Goal: Information Seeking & Learning: Learn about a topic

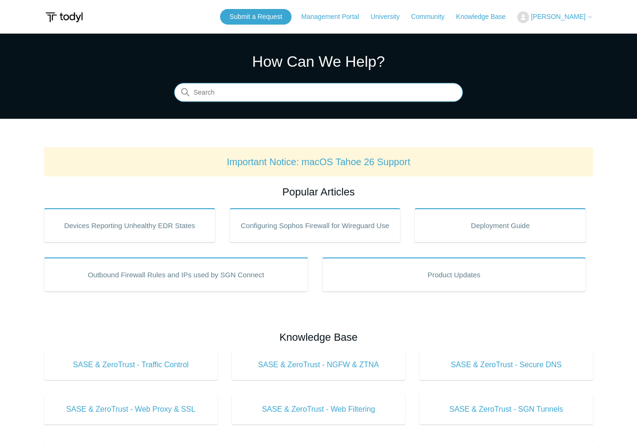
click at [237, 98] on input "Search" at bounding box center [318, 92] width 289 height 19
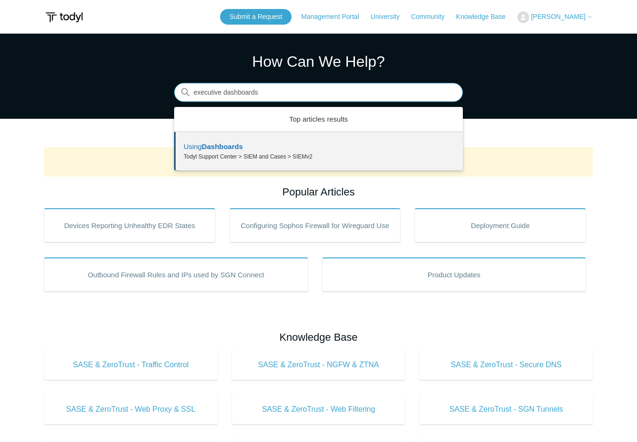
type input "executive dashboards"
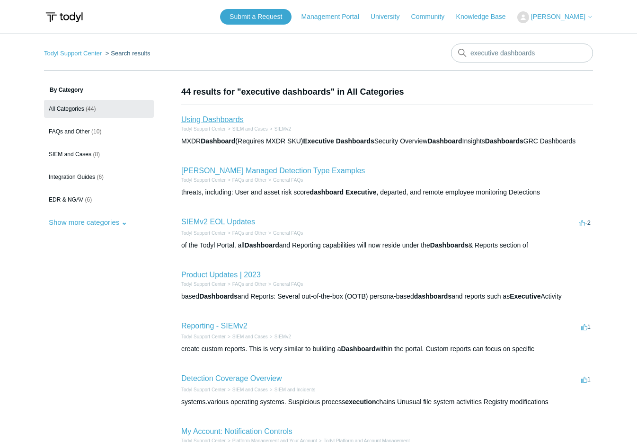
click at [204, 119] on link "Using Dashboards" at bounding box center [212, 119] width 62 height 8
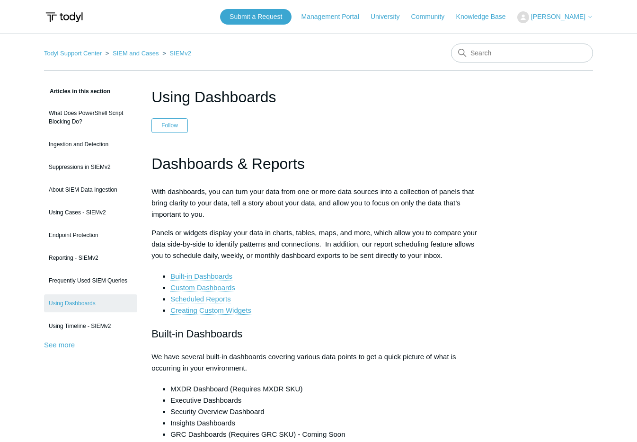
click at [217, 275] on link "Built-in Dashboards" at bounding box center [201, 276] width 62 height 9
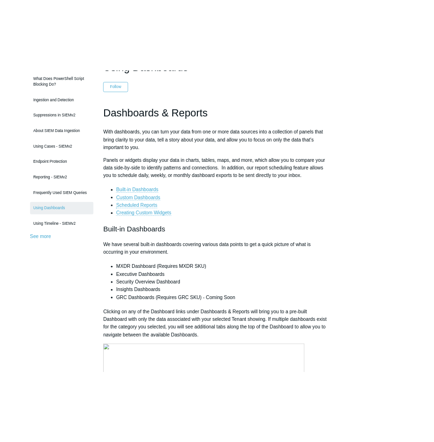
scroll to position [96, 0]
